Goal: Information Seeking & Learning: Learn about a topic

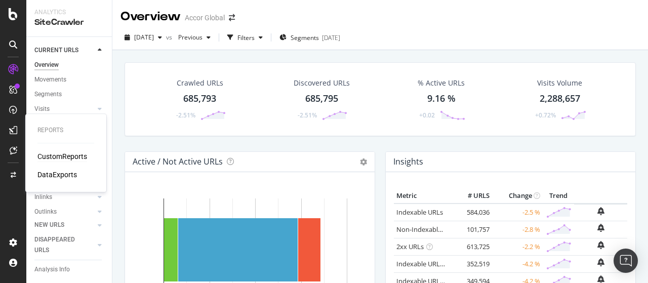
click at [64, 151] on div "CustomReports" at bounding box center [62, 156] width 50 height 10
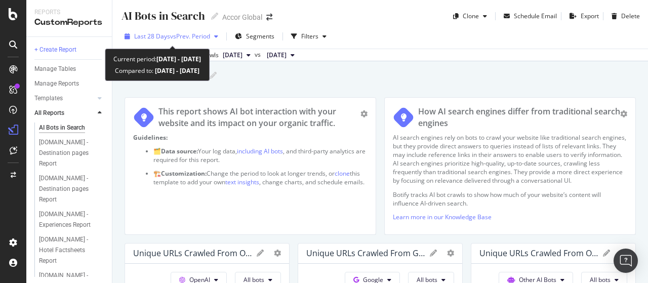
click at [188, 36] on span "vs Prev. Period" at bounding box center [190, 36] width 40 height 9
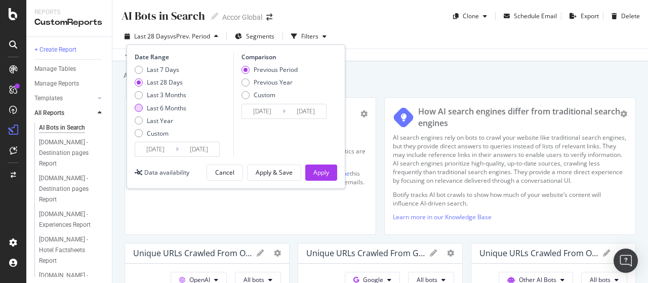
click at [173, 106] on div "Last 6 Months" at bounding box center [166, 108] width 39 height 9
type input "[DATE]"
click at [326, 173] on div "Apply" at bounding box center [321, 172] width 16 height 9
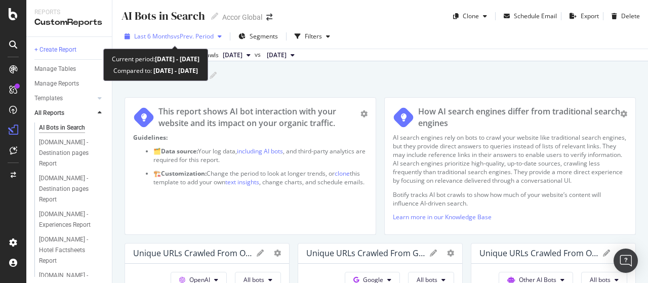
click at [194, 33] on span "vs Prev. Period" at bounding box center [194, 36] width 40 height 9
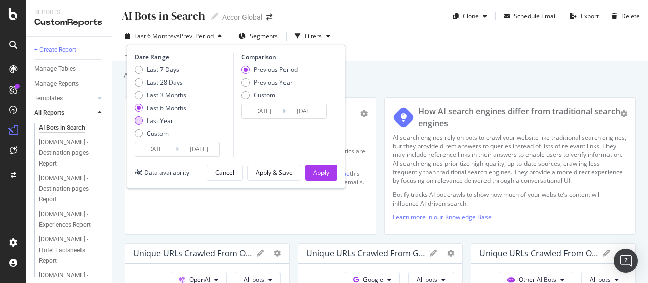
click at [163, 117] on div "Last Year" at bounding box center [160, 120] width 26 height 9
type input "[DATE]"
click at [313, 176] on div "Apply" at bounding box center [321, 172] width 16 height 9
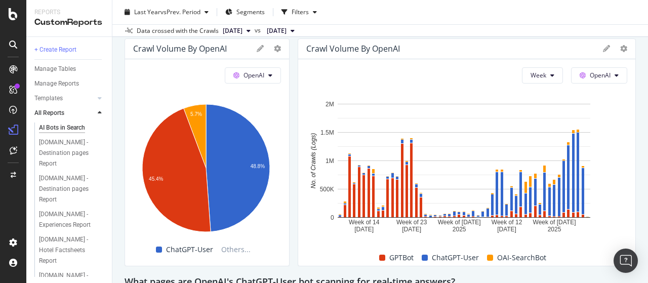
scroll to position [695, 0]
